Goal: Task Accomplishment & Management: Manage account settings

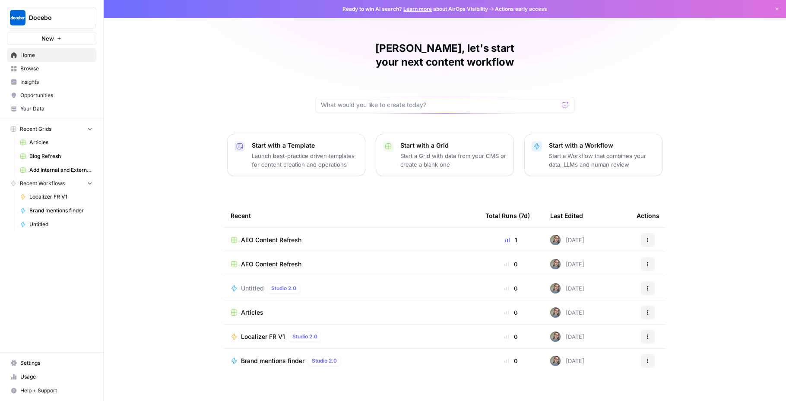
click at [38, 365] on span "Settings" at bounding box center [56, 364] width 72 height 8
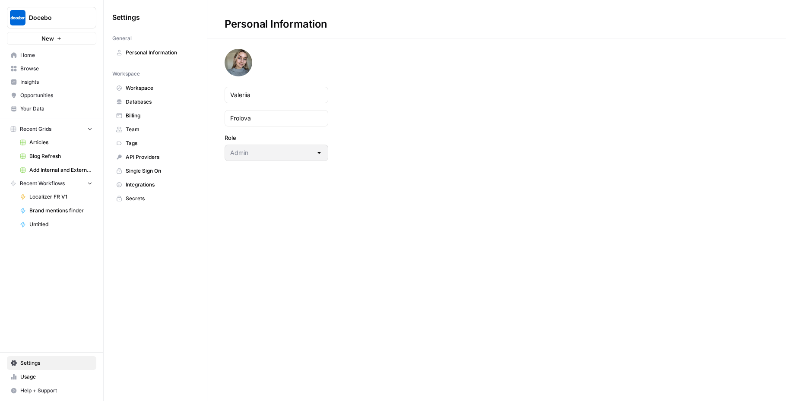
click at [138, 127] on span "Team" at bounding box center [160, 130] width 69 height 8
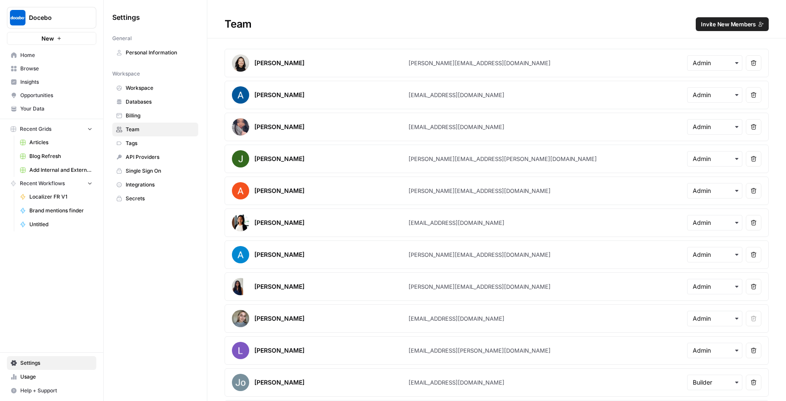
click at [727, 24] on span "Invite New Members" at bounding box center [728, 24] width 55 height 9
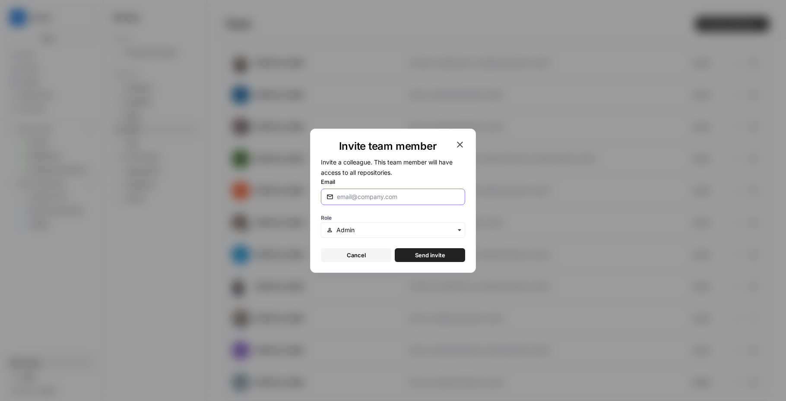
click at [401, 193] on input "Email" at bounding box center [398, 197] width 123 height 9
paste input "[PERSON_NAME][EMAIL_ADDRESS][PERSON_NAME][DOMAIN_NAME]"
type input "[PERSON_NAME][EMAIL_ADDRESS][PERSON_NAME][DOMAIN_NAME]"
click at [443, 250] on button "Send invite" at bounding box center [430, 255] width 70 height 14
